Goal: Complete application form

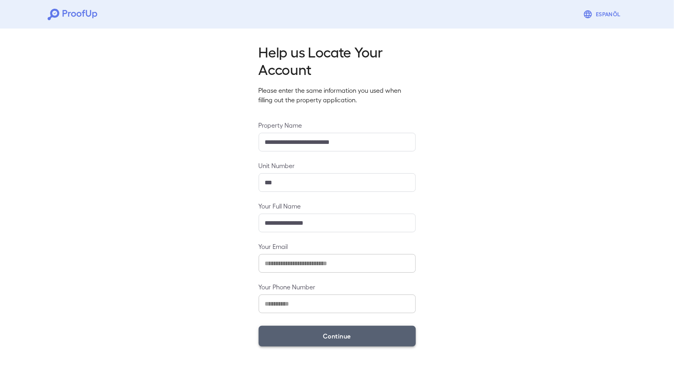
click at [371, 331] on button "Continue" at bounding box center [337, 336] width 157 height 21
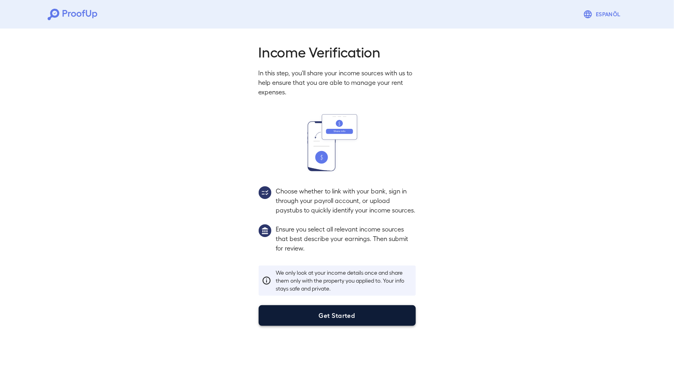
click at [376, 320] on button "Get Started" at bounding box center [337, 315] width 157 height 21
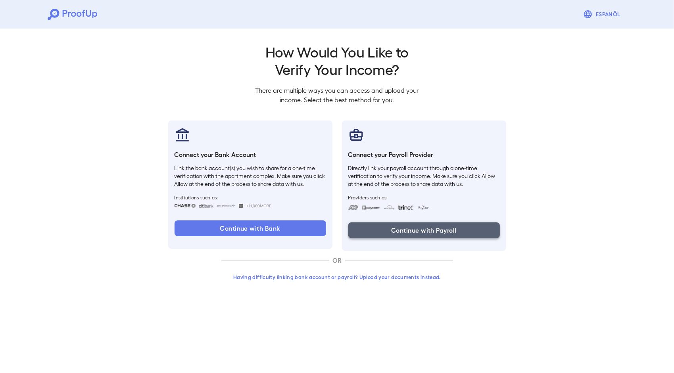
click at [393, 234] on button "Continue with Payroll" at bounding box center [423, 230] width 151 height 16
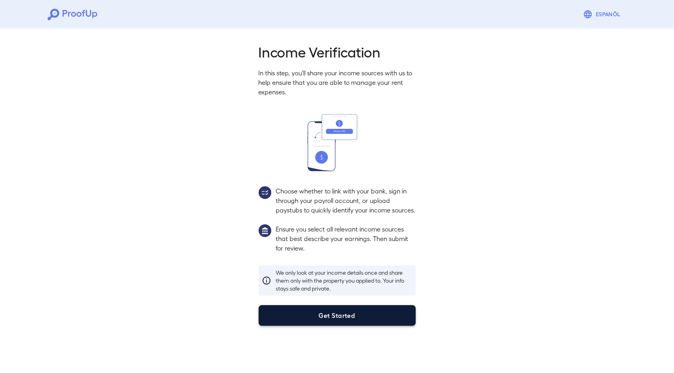
click at [338, 324] on button "Get Started" at bounding box center [337, 315] width 157 height 21
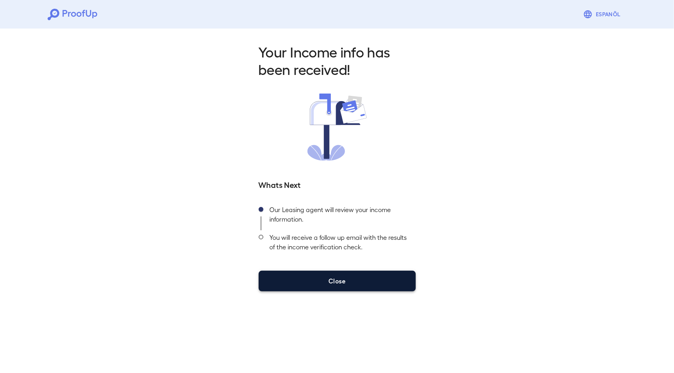
click at [348, 286] on button "Close" at bounding box center [337, 281] width 157 height 21
click at [354, 285] on button "Close" at bounding box center [337, 281] width 157 height 21
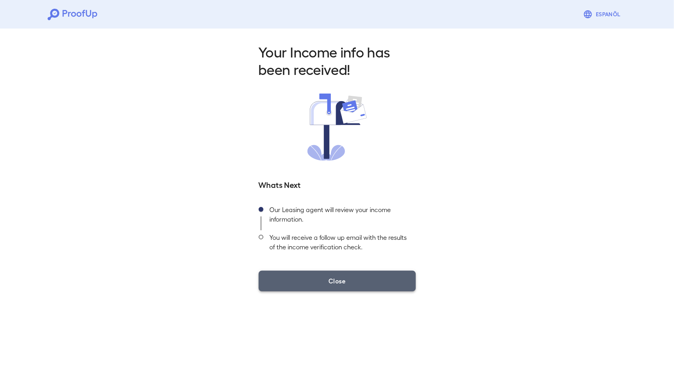
click at [328, 276] on button "Close" at bounding box center [337, 281] width 157 height 21
click at [329, 276] on button "Close" at bounding box center [337, 281] width 157 height 21
click at [342, 276] on button "Close" at bounding box center [337, 281] width 157 height 21
